Goal: Task Accomplishment & Management: Manage account settings

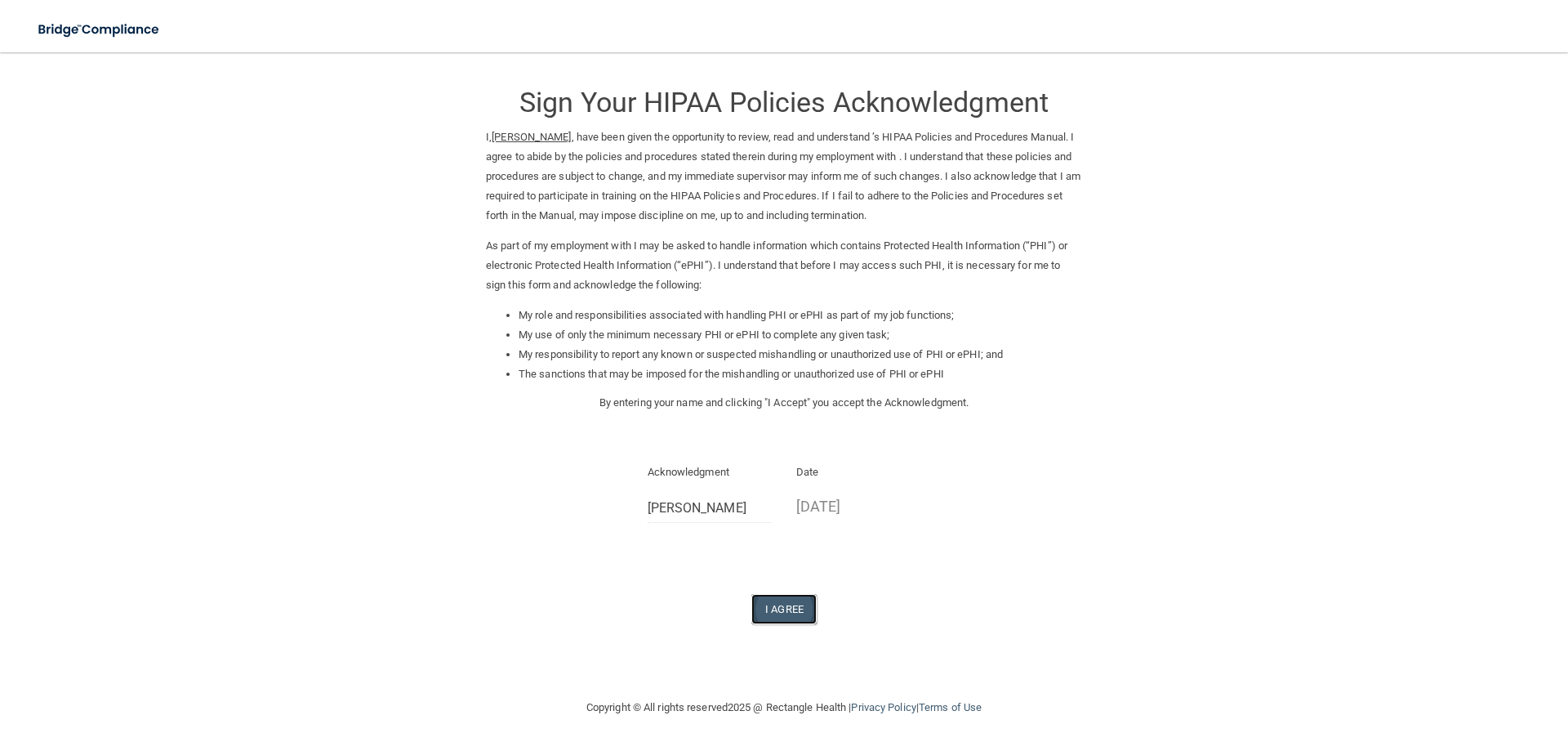
click at [777, 607] on button "I Agree" at bounding box center [784, 609] width 65 height 31
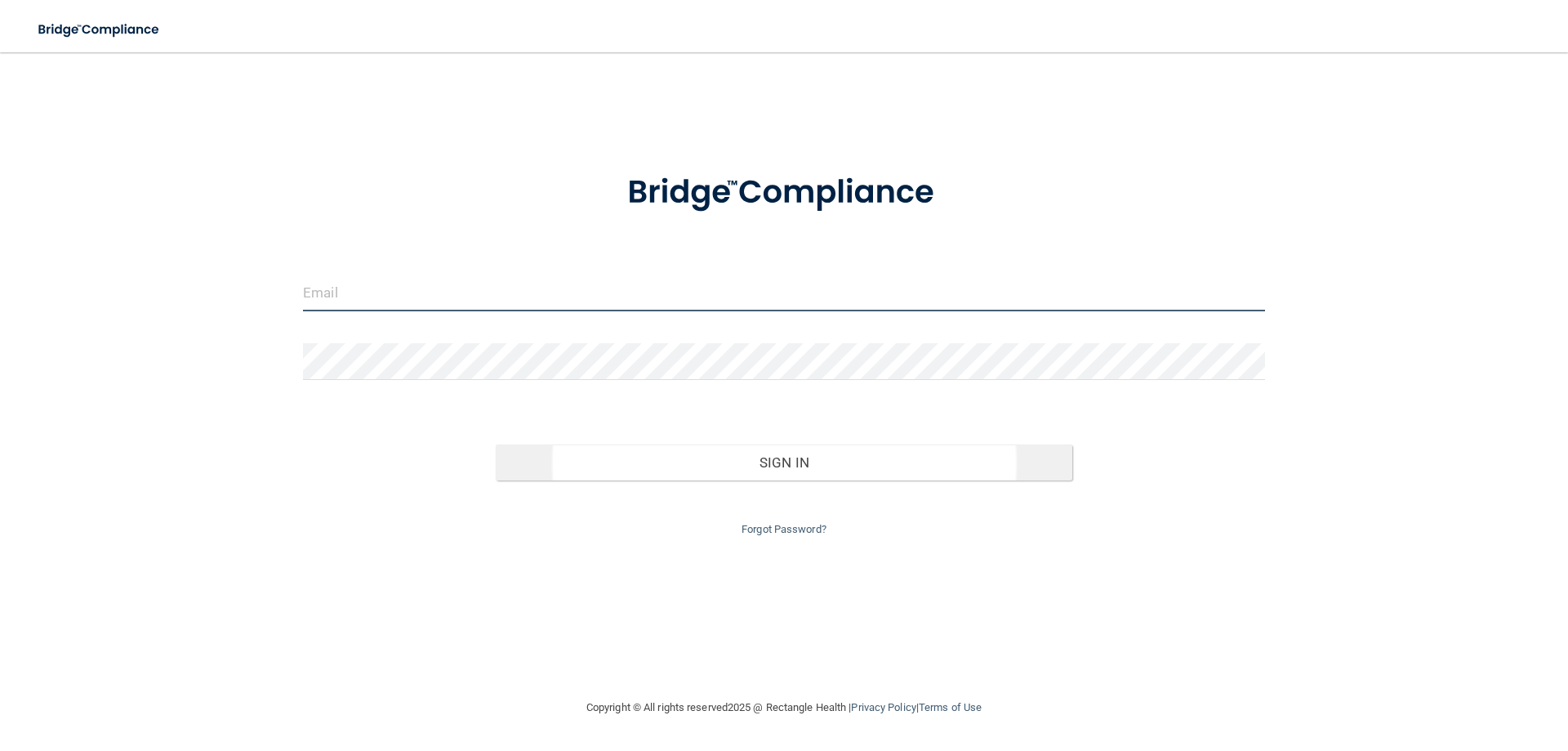
type input "info@alexflora.com"
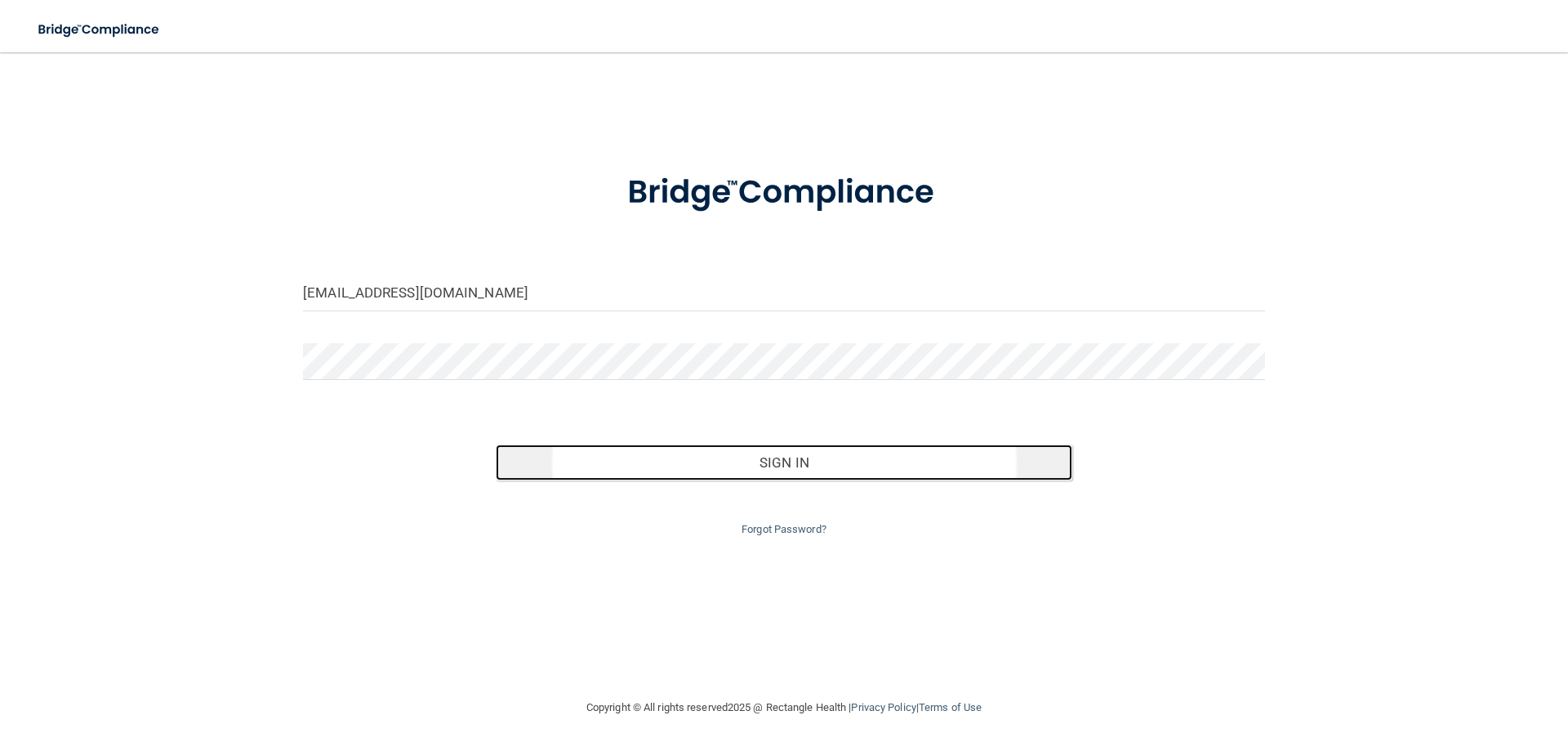
click at [772, 457] on button "Sign In" at bounding box center [784, 463] width 578 height 36
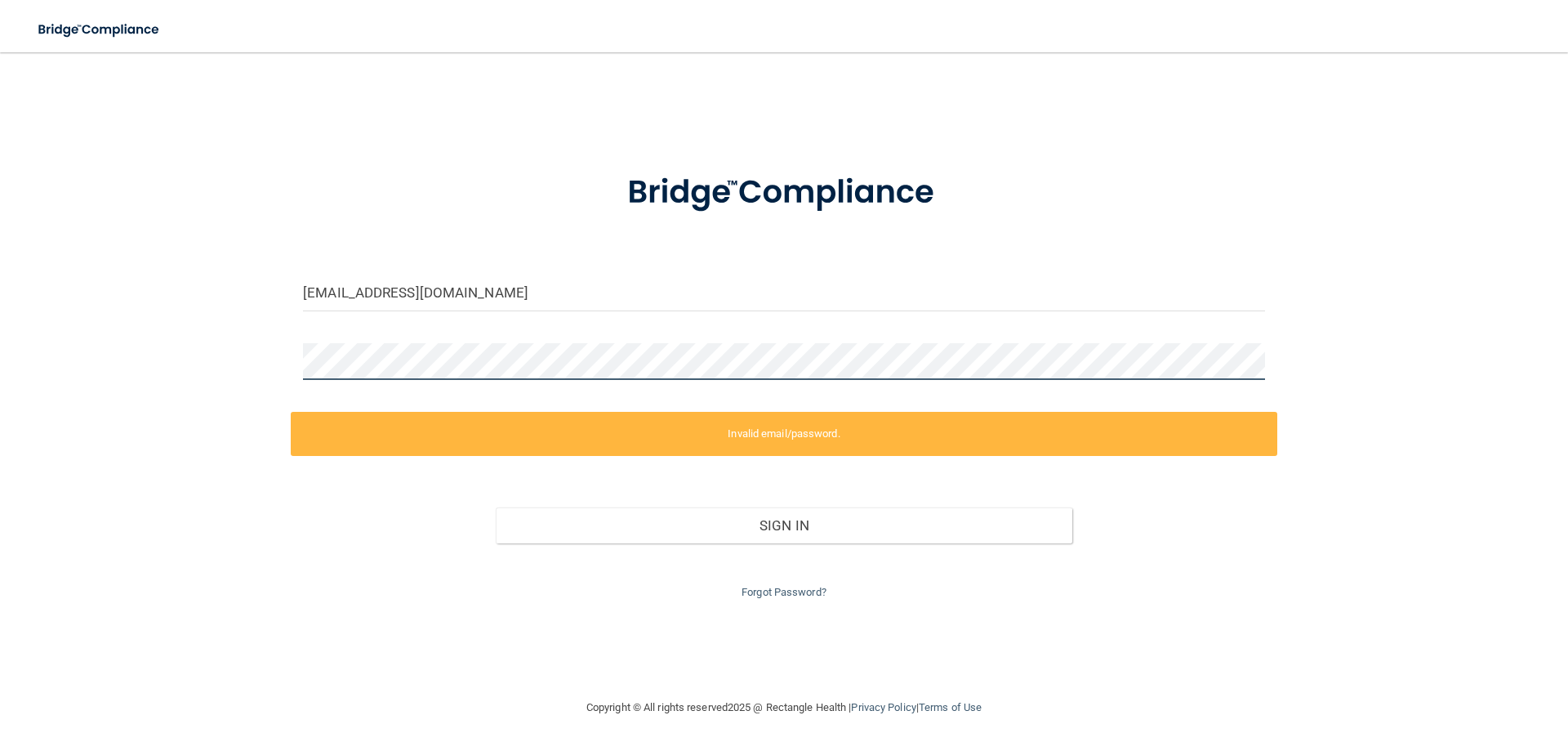
click at [268, 359] on div "[EMAIL_ADDRESS][DOMAIN_NAME] Invalid email/password. You don't have permission …" at bounding box center [783, 375] width 1502 height 613
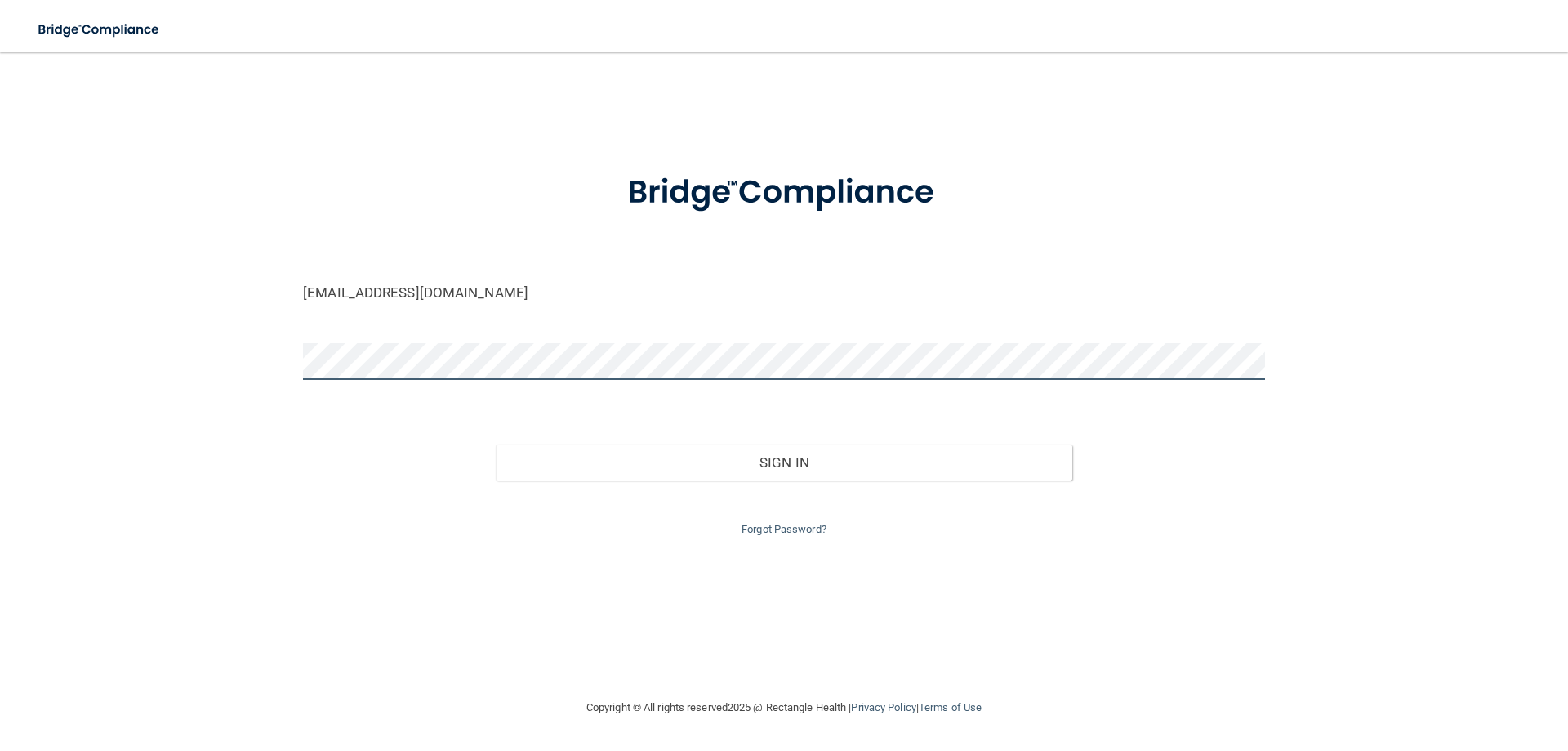
click at [496, 444] on button "Sign In" at bounding box center [784, 463] width 578 height 36
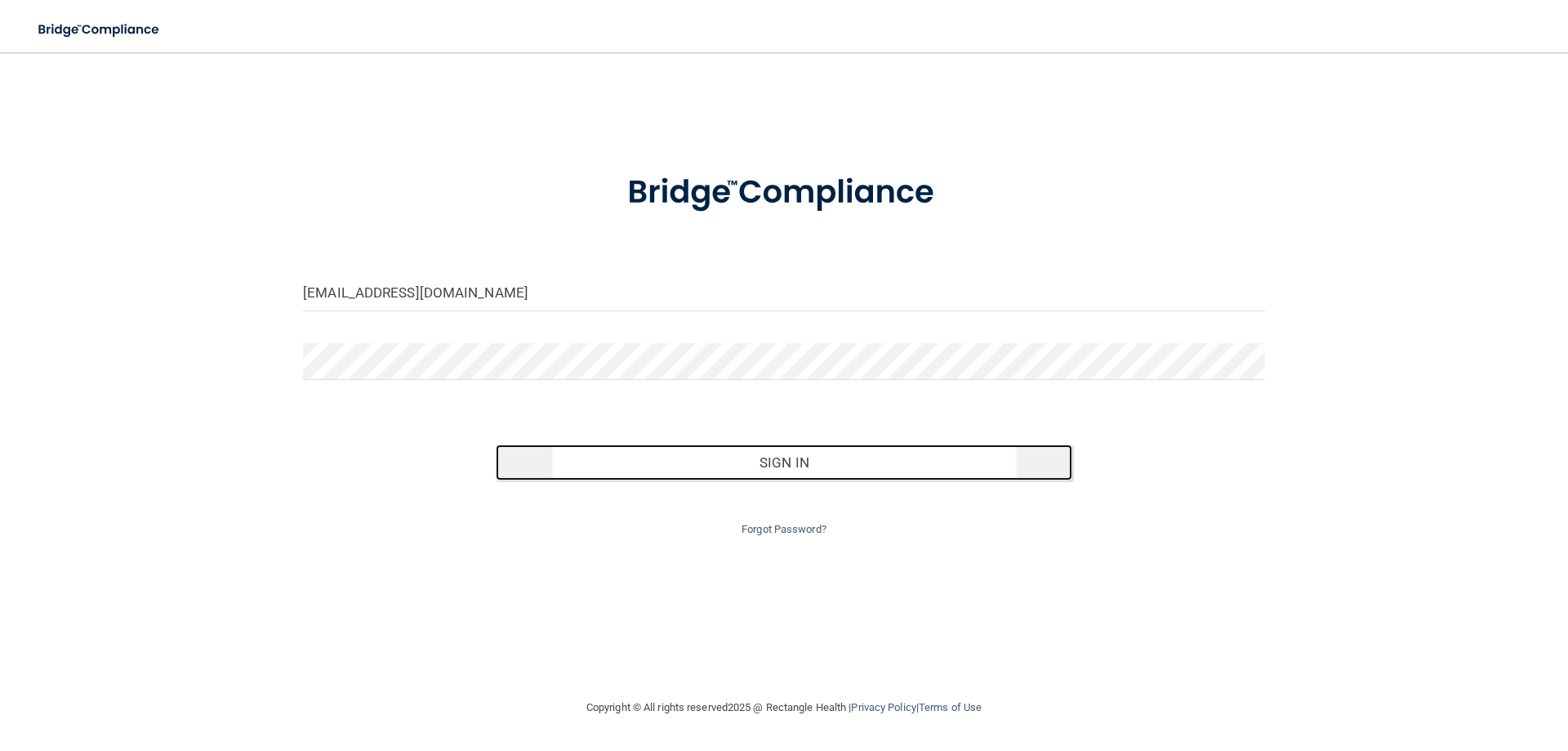
click at [700, 462] on button "Sign In" at bounding box center [784, 463] width 578 height 36
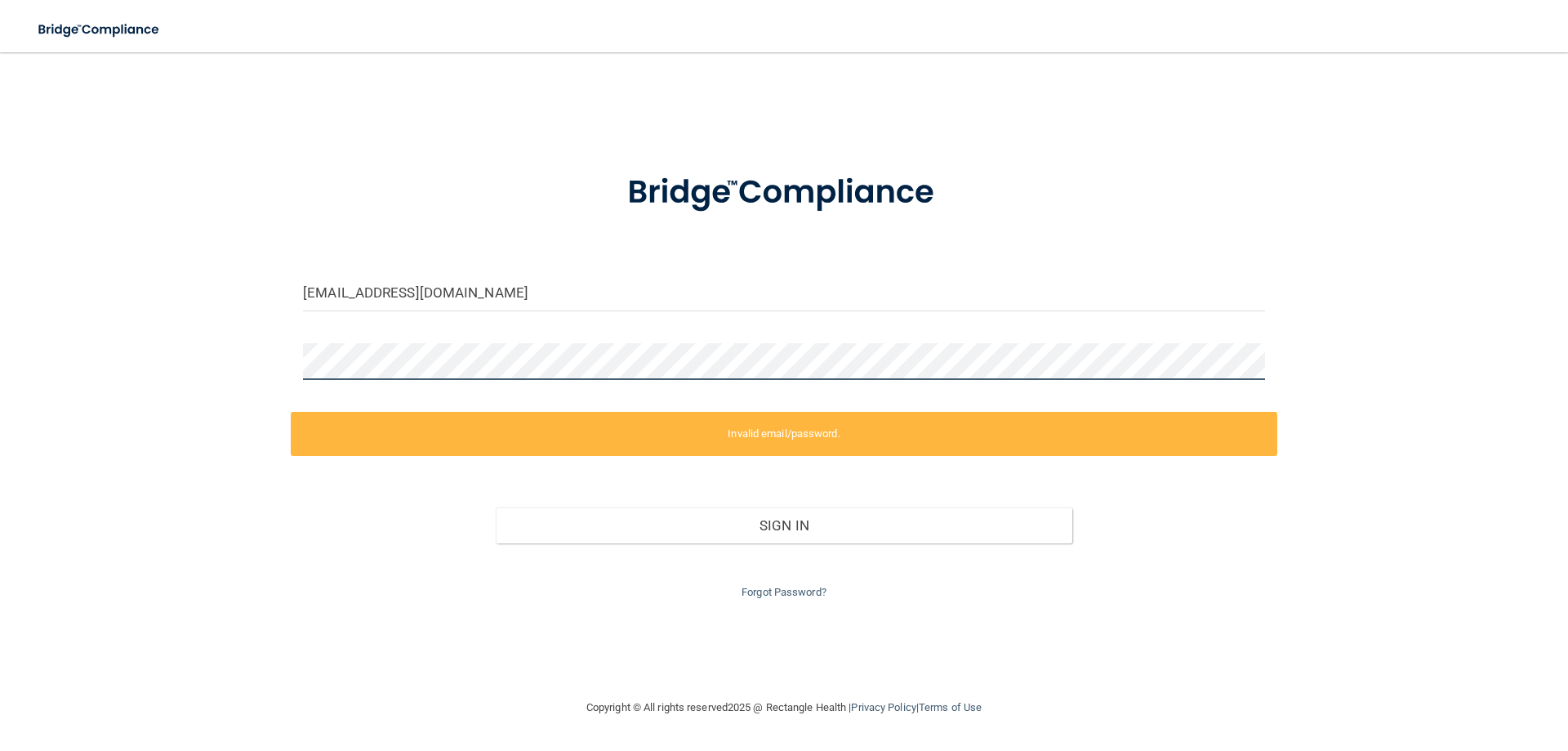
click at [286, 361] on div "[EMAIL_ADDRESS][DOMAIN_NAME] Invalid email/password. You don't have permission …" at bounding box center [783, 375] width 1502 height 613
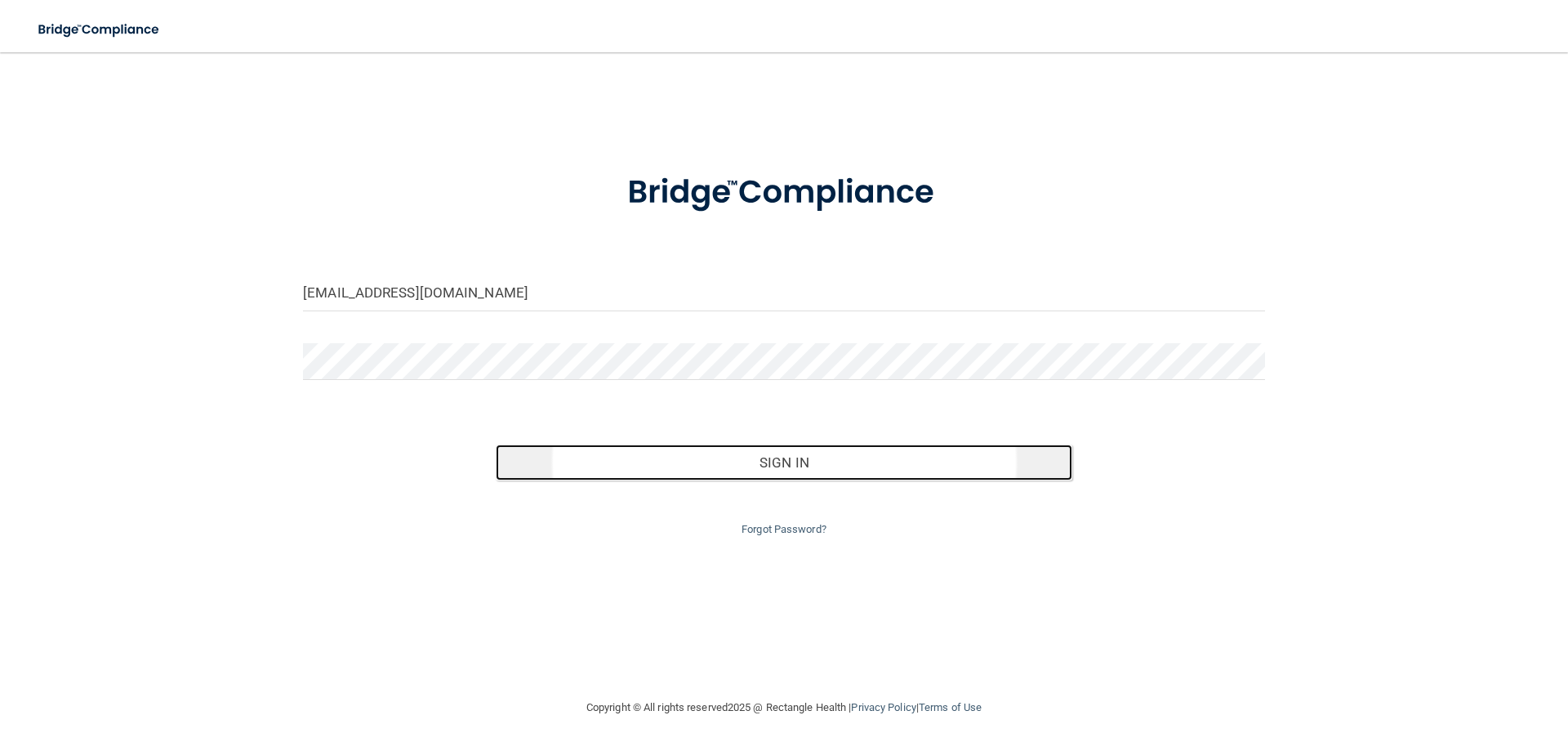
click at [752, 460] on button "Sign In" at bounding box center [784, 463] width 578 height 36
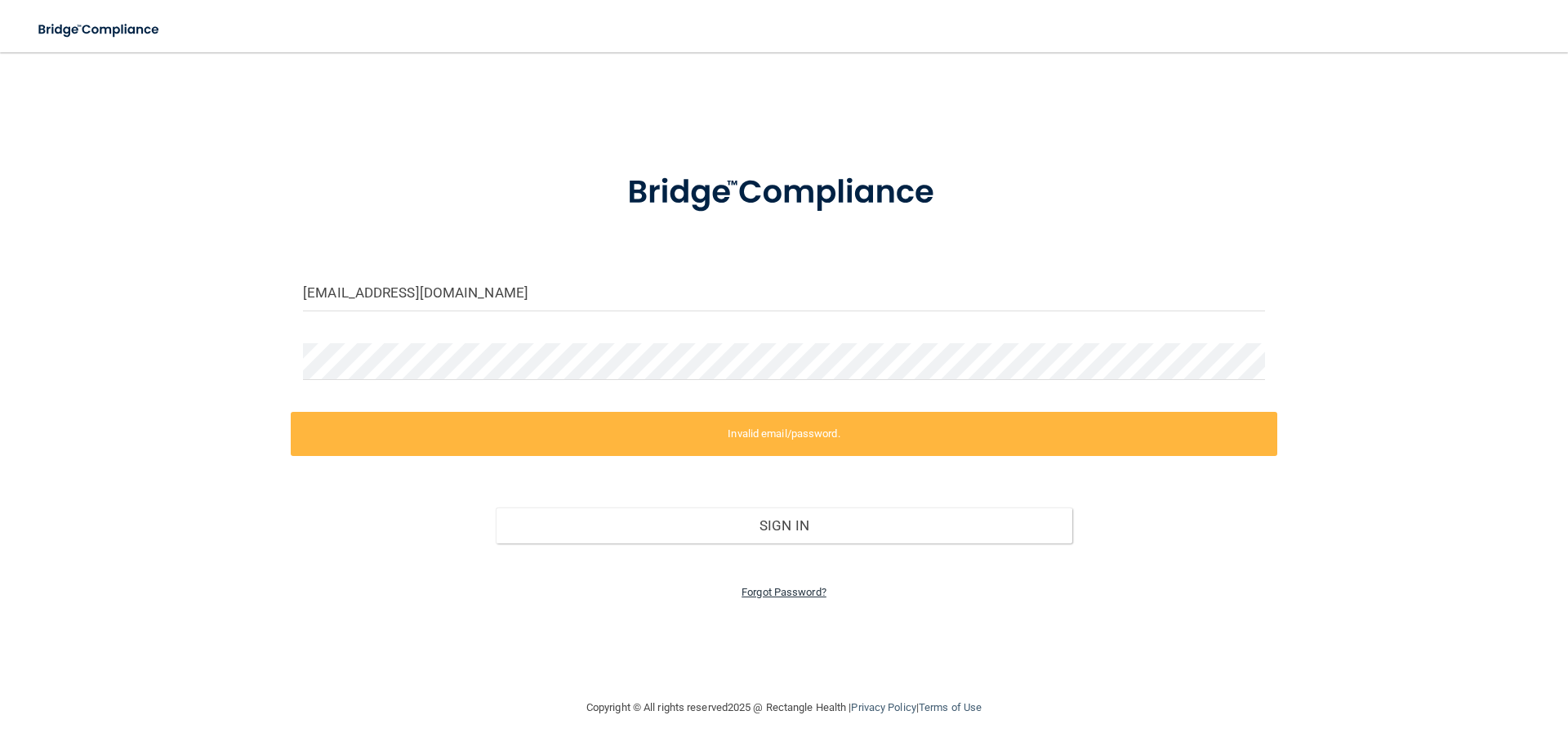
click at [798, 591] on link "Forgot Password?" at bounding box center [784, 592] width 85 height 13
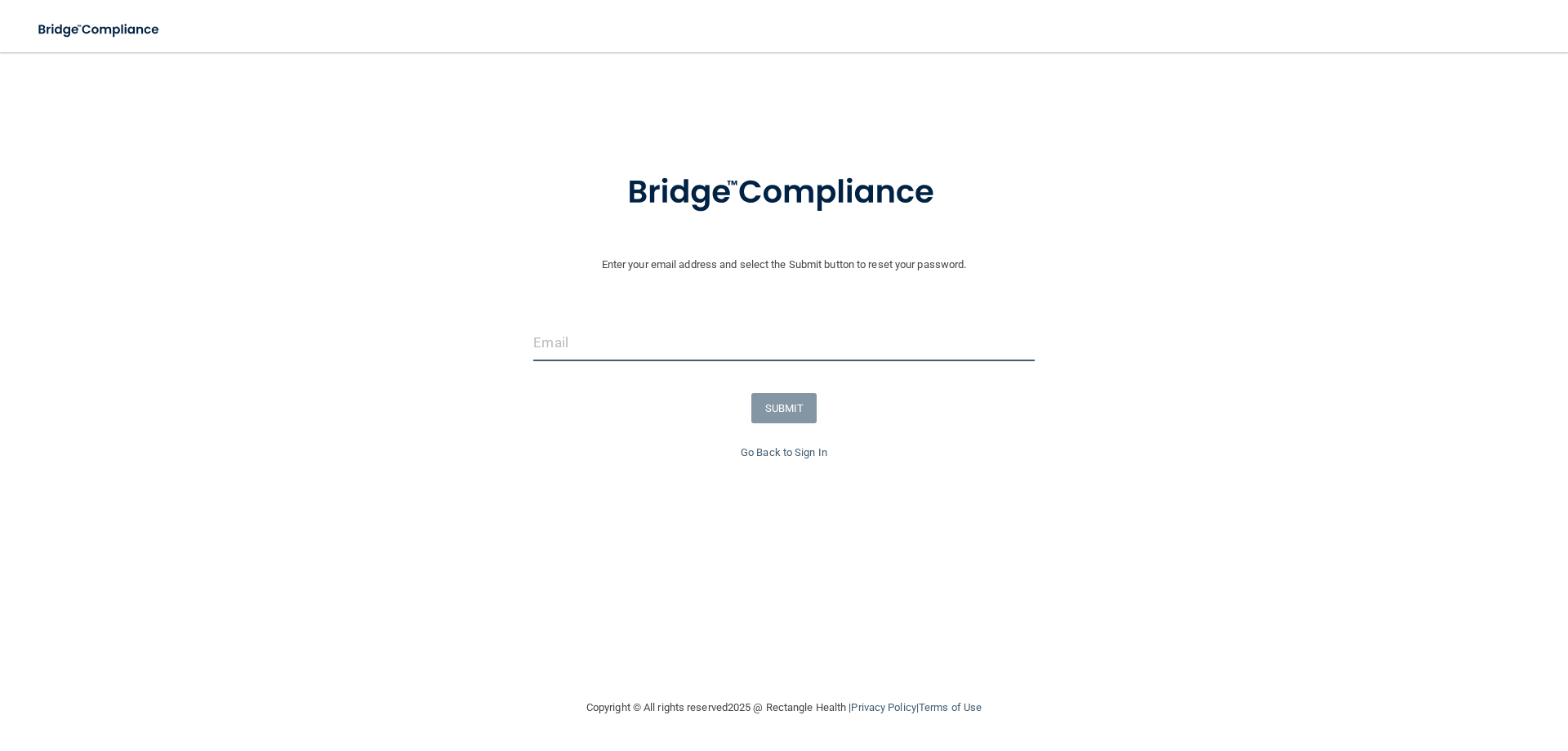
click at [640, 343] on input "email" at bounding box center [784, 343] width 501 height 37
type input "[EMAIL_ADDRESS][DOMAIN_NAME]"
click at [781, 406] on button "SUBMIT" at bounding box center [784, 408] width 66 height 31
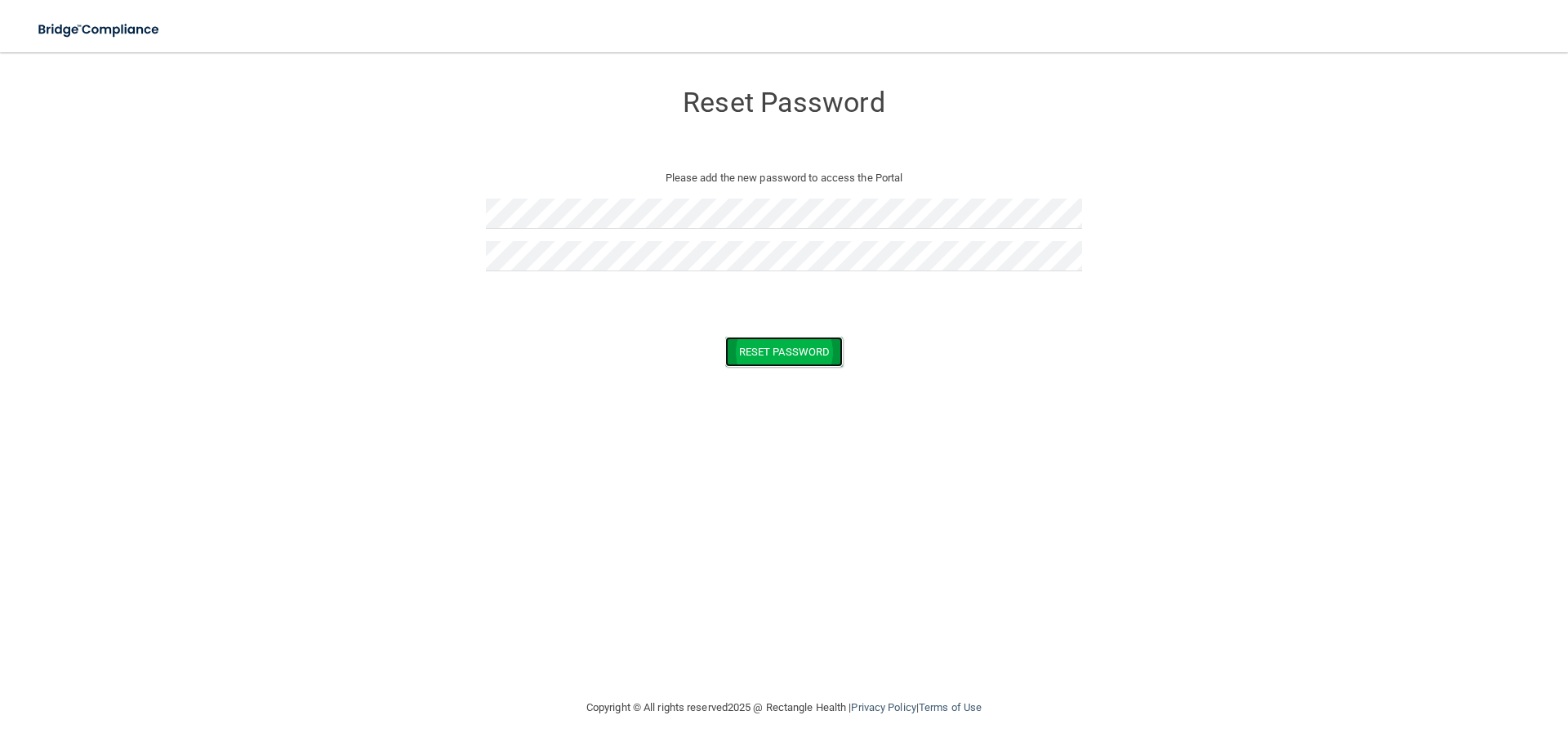
click at [799, 353] on button "Reset Password" at bounding box center [784, 352] width 117 height 31
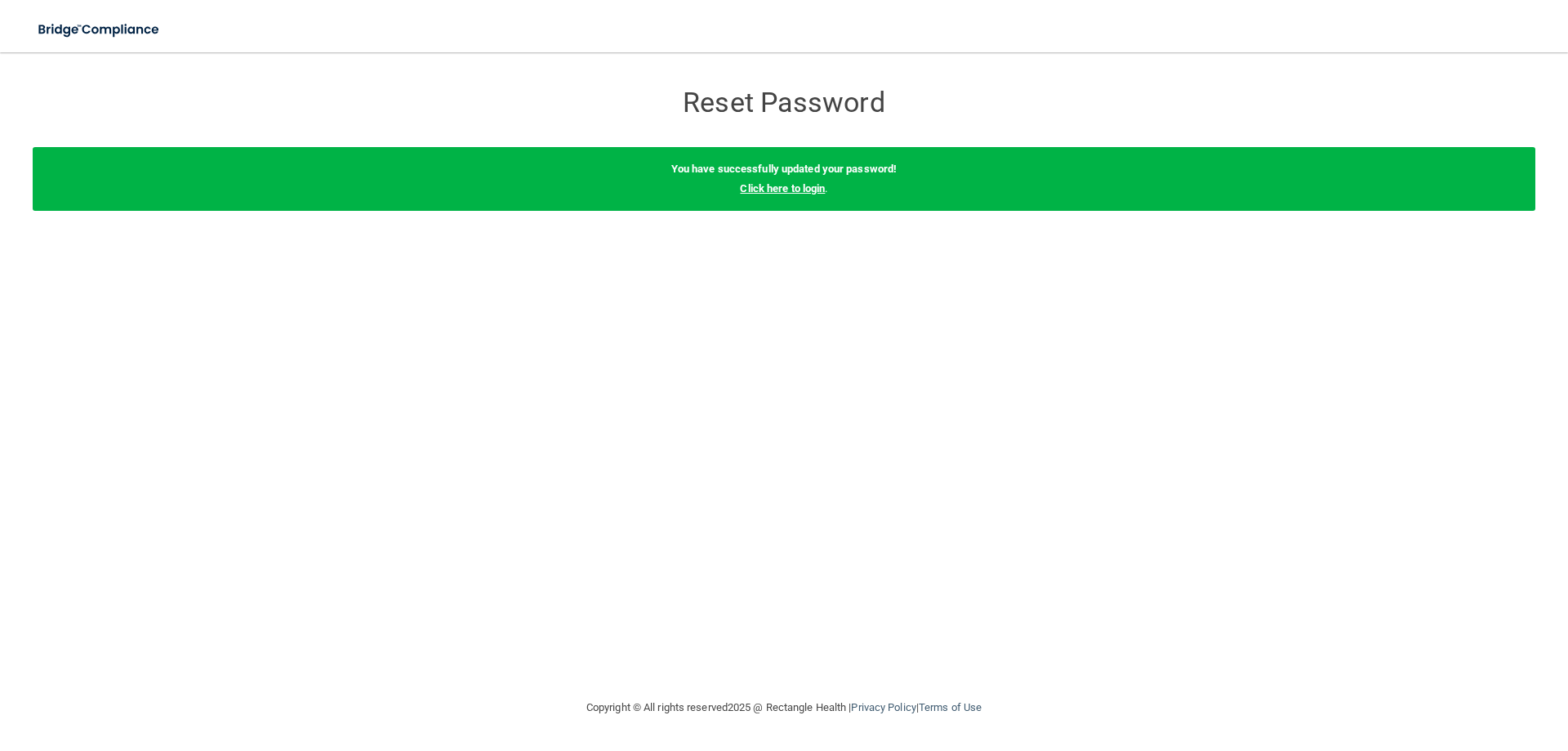
click at [816, 190] on link "Click here to login" at bounding box center [782, 188] width 85 height 13
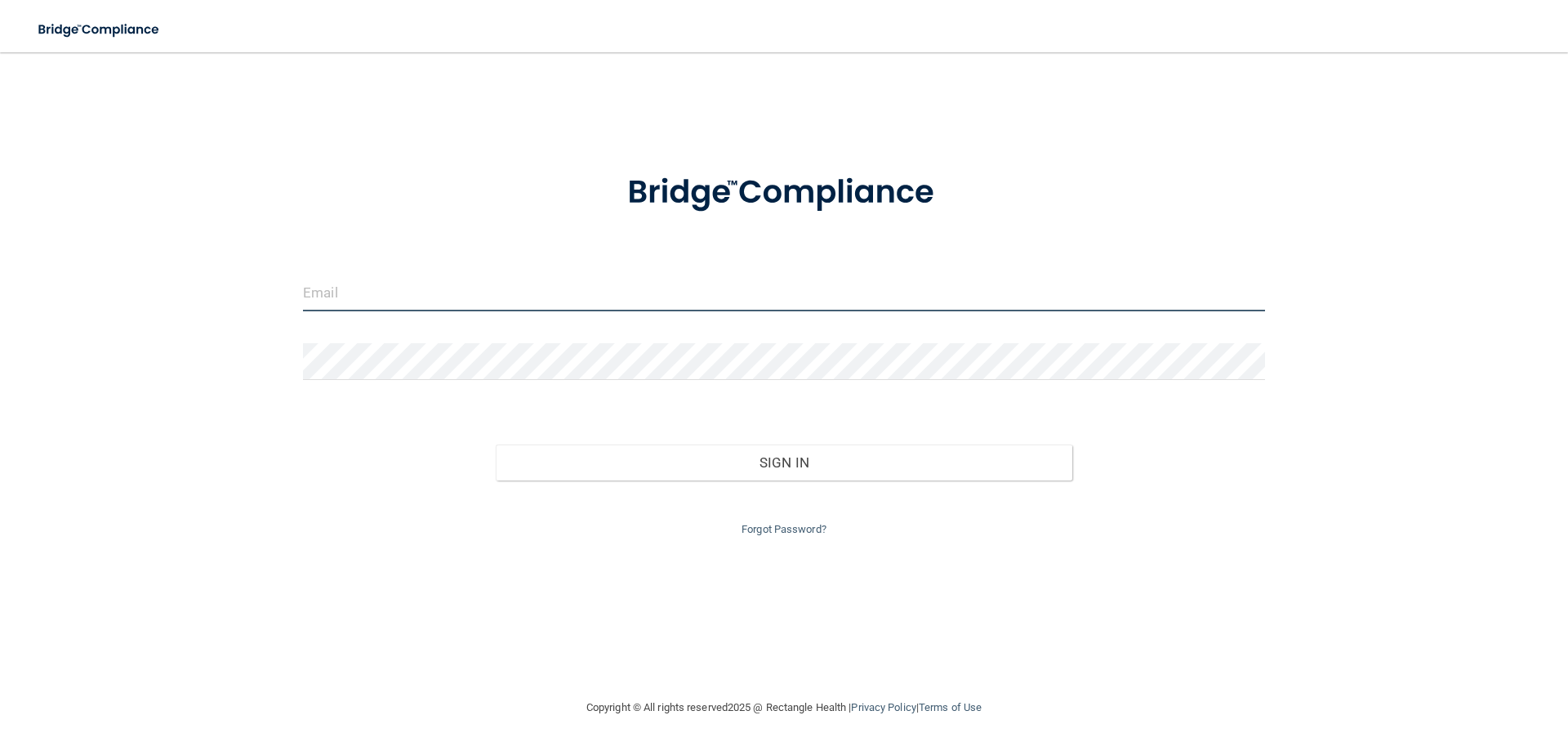
type input "[EMAIL_ADDRESS][DOMAIN_NAME]"
click at [720, 283] on input "[EMAIL_ADDRESS][DOMAIN_NAME]" at bounding box center [784, 292] width 962 height 37
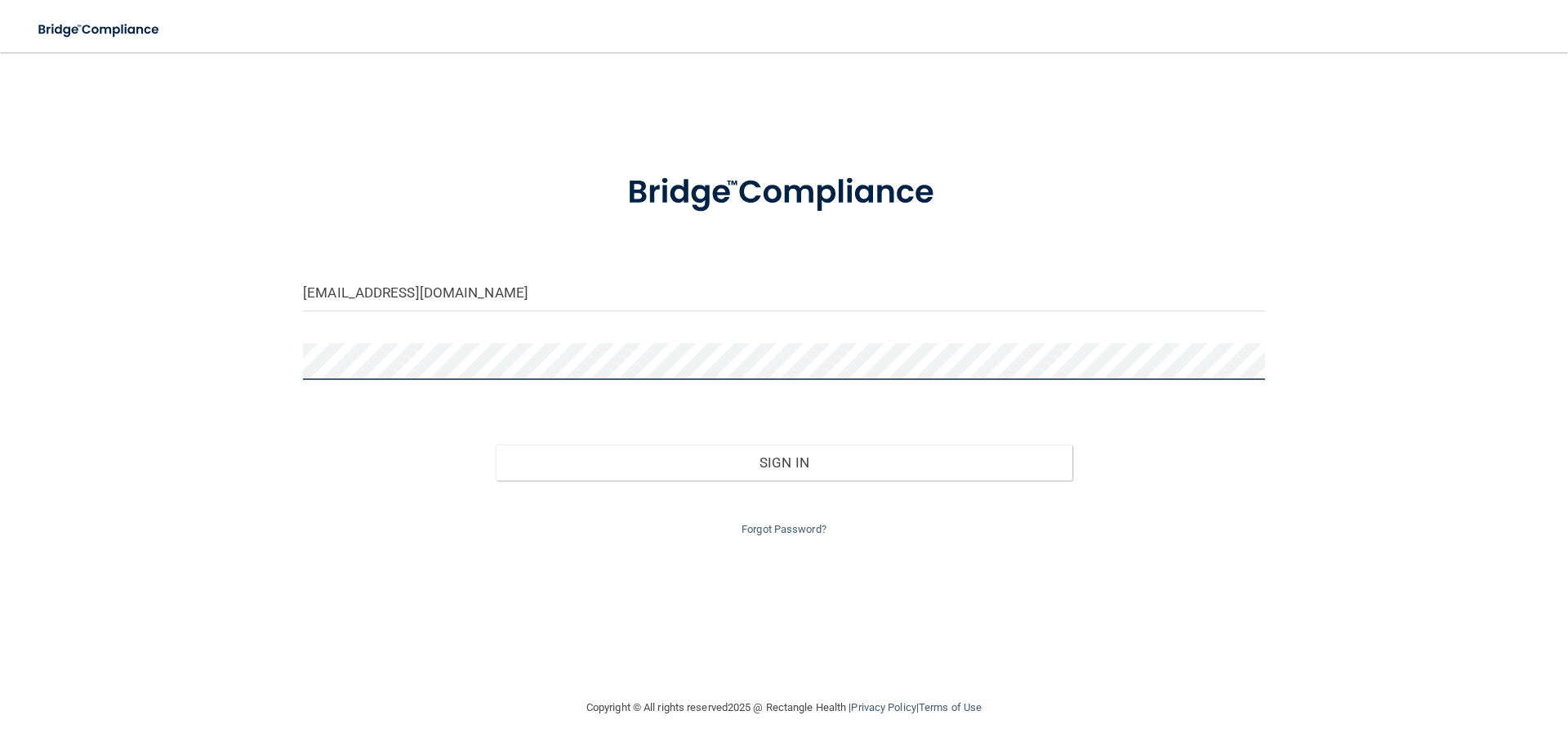
click at [229, 367] on div "[EMAIL_ADDRESS][DOMAIN_NAME] Invalid email/password. You don't have permission …" at bounding box center [783, 375] width 1502 height 613
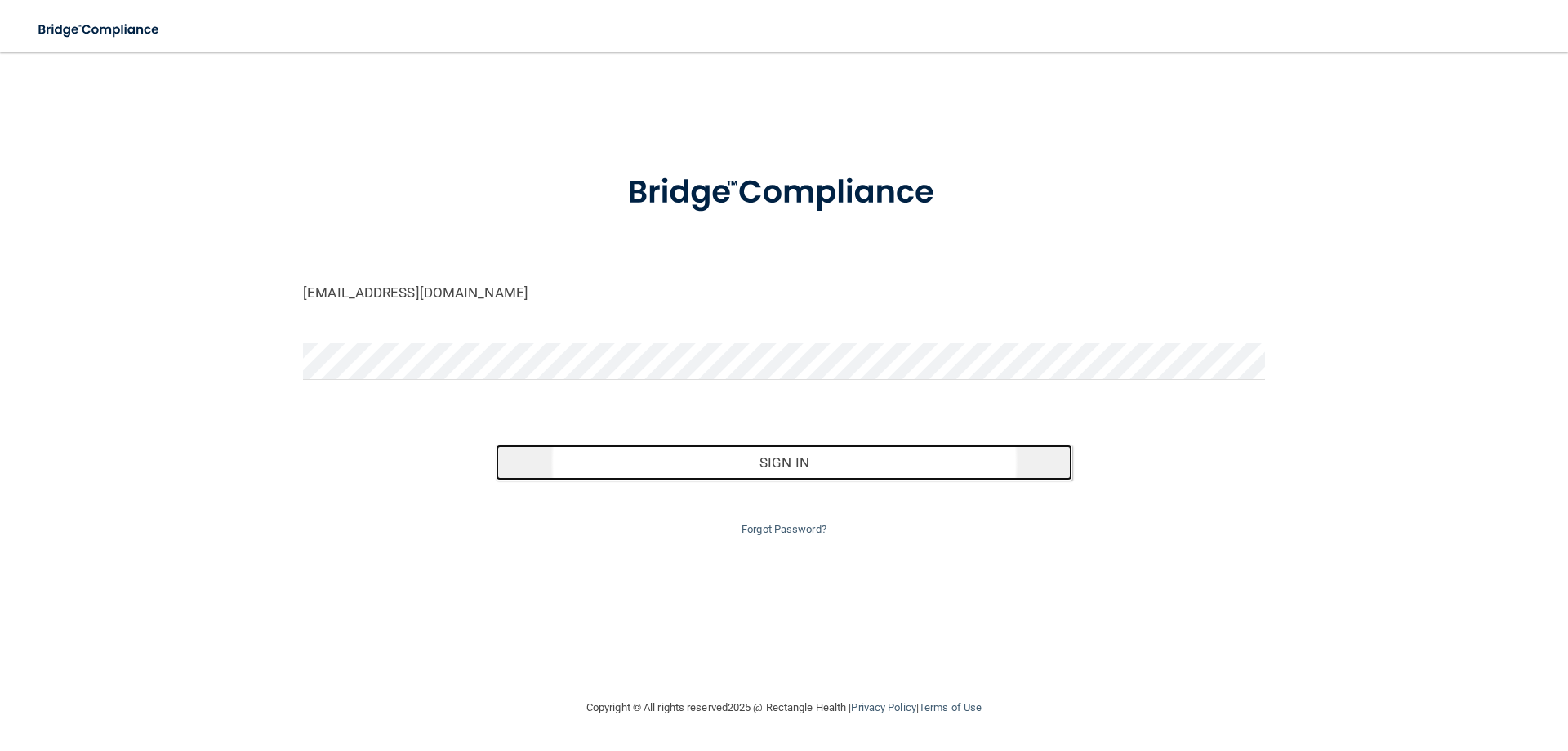
click at [769, 466] on button "Sign In" at bounding box center [784, 463] width 578 height 36
